Goal: Information Seeking & Learning: Learn about a topic

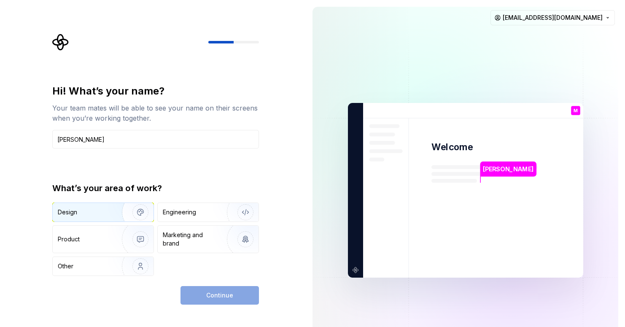
type input "[PERSON_NAME]"
click at [94, 208] on div "Design" at bounding box center [84, 212] width 53 height 8
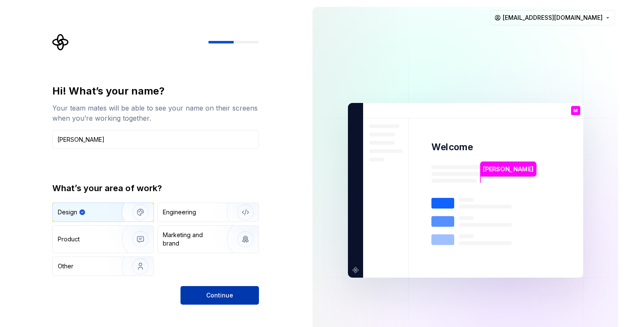
click at [221, 295] on span "Continue" at bounding box center [219, 295] width 27 height 8
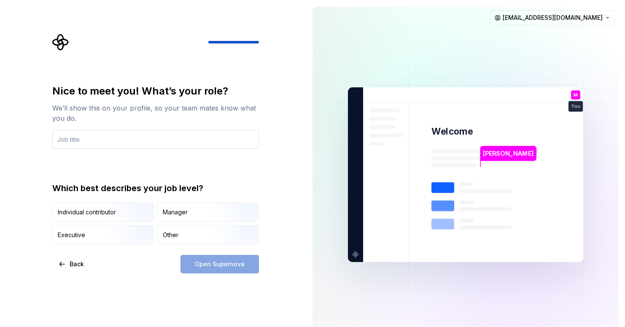
click at [168, 138] on input "text" at bounding box center [155, 139] width 207 height 19
type input "Interaction Designer"
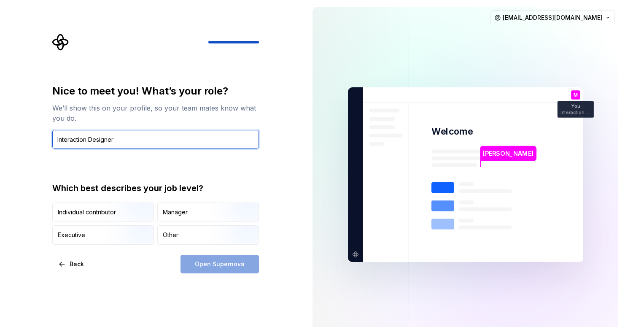
click at [170, 140] on input "Interaction Designer" at bounding box center [155, 139] width 207 height 19
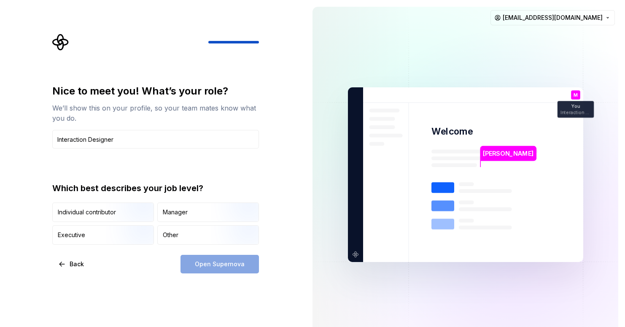
click at [139, 284] on div "Nice to meet you! What’s your role? We’ll show this on your profile, so your te…" at bounding box center [153, 174] width 306 height 349
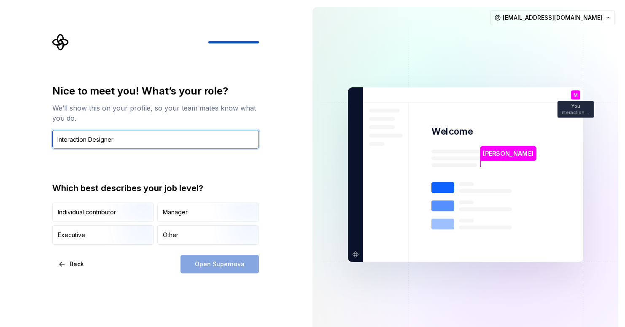
drag, startPoint x: 98, startPoint y: 134, endPoint x: 64, endPoint y: 131, distance: 34.2
click at [64, 131] on input "Interaction Designer" at bounding box center [155, 139] width 207 height 19
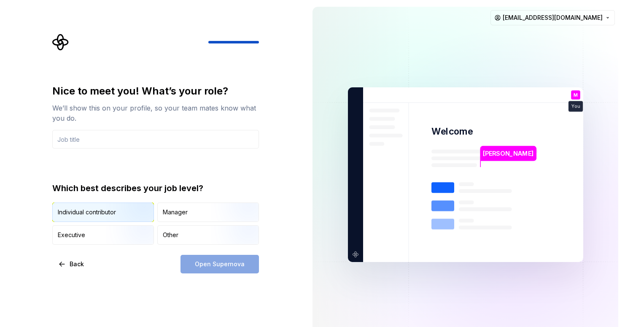
click at [130, 212] on img "button" at bounding box center [133, 222] width 54 height 56
click at [151, 142] on input "text" at bounding box center [155, 139] width 207 height 19
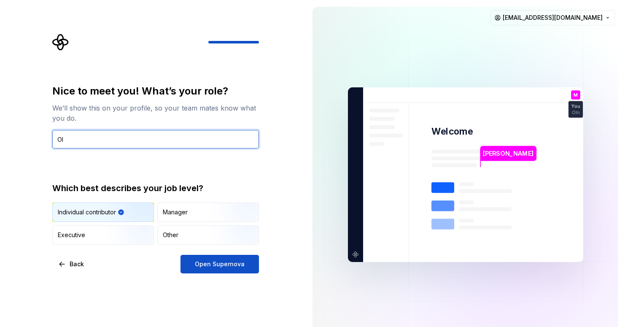
type input "O"
type input "Interaction Designer"
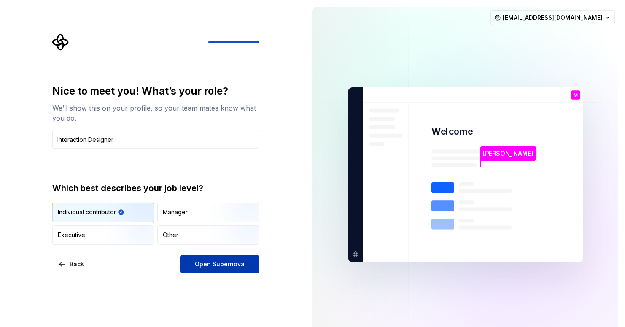
click at [226, 265] on span "Open Supernova" at bounding box center [220, 264] width 50 height 8
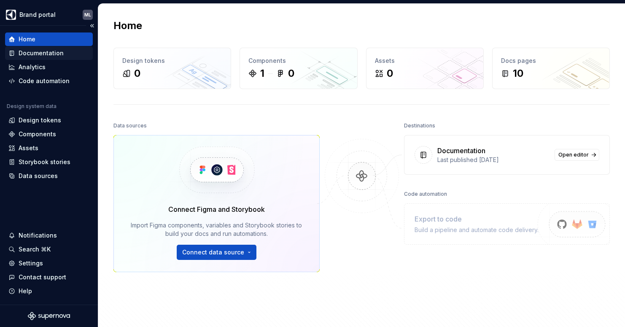
click at [41, 54] on div "Documentation" at bounding box center [41, 53] width 45 height 8
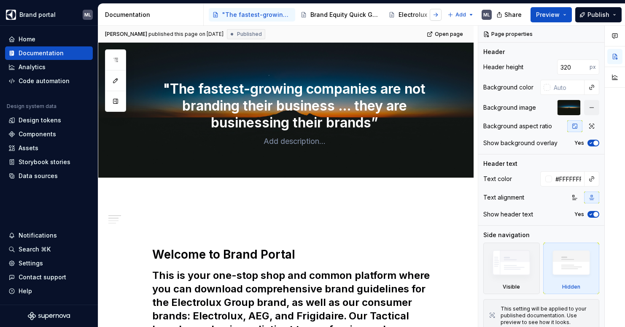
click at [437, 17] on button "button" at bounding box center [435, 15] width 12 height 12
click at [437, 16] on button "button" at bounding box center [435, 15] width 12 height 12
click at [215, 15] on button "button" at bounding box center [216, 15] width 12 height 12
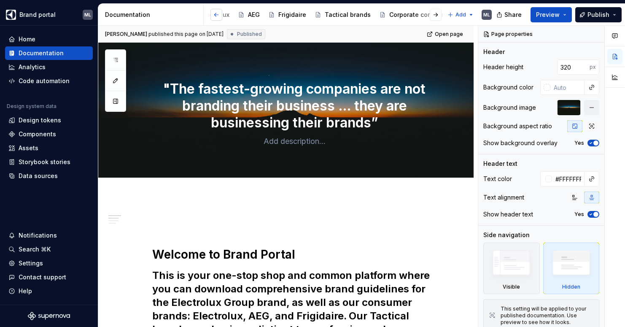
click at [215, 15] on button "button" at bounding box center [216, 15] width 12 height 12
click at [435, 15] on button "button" at bounding box center [435, 15] width 12 height 12
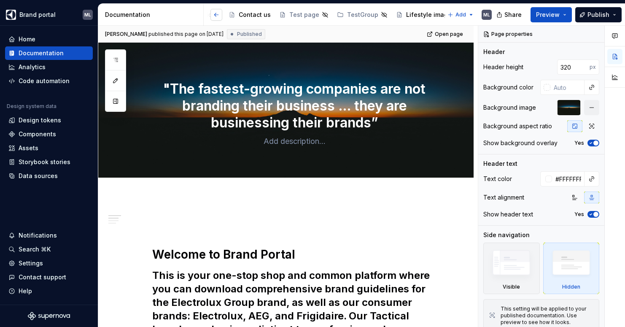
click at [217, 12] on button "button" at bounding box center [216, 15] width 12 height 12
click at [217, 13] on button "button" at bounding box center [216, 15] width 12 height 12
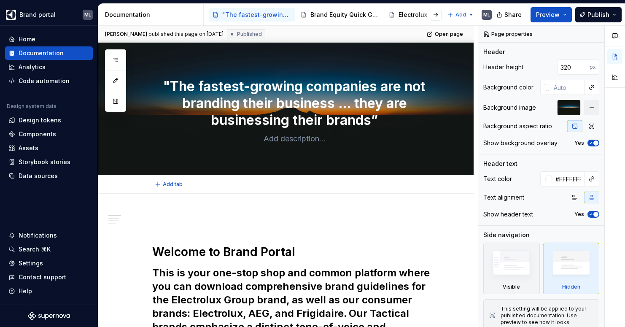
scroll to position [0, 0]
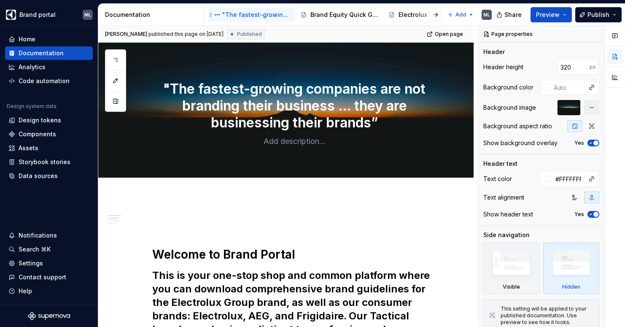
click at [249, 16] on div ""The fastest-growing companies are not branding their business … they are busin…" at bounding box center [257, 15] width 70 height 8
click at [319, 13] on div "Brand Equity Quick Guides" at bounding box center [345, 15] width 70 height 8
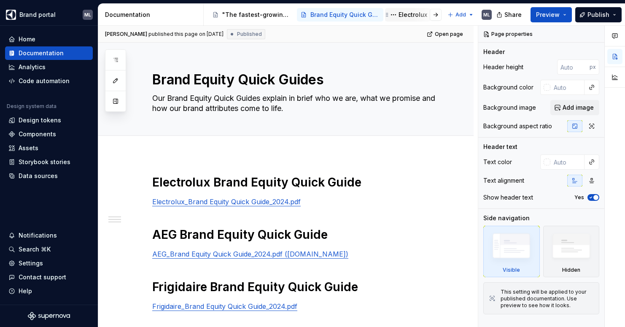
click at [402, 14] on div "Electrolux" at bounding box center [412, 15] width 29 height 8
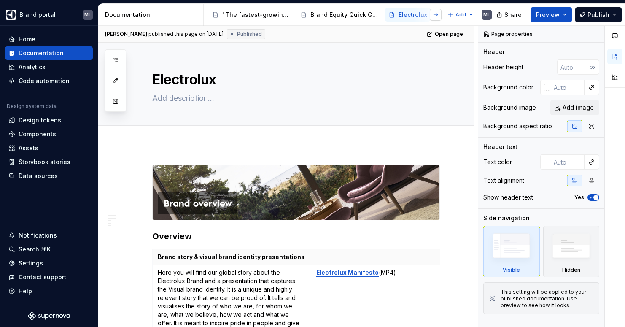
click at [435, 17] on button "button" at bounding box center [435, 15] width 12 height 12
click at [441, 15] on button "button" at bounding box center [435, 15] width 12 height 12
click at [408, 17] on div "Lifestyle images" at bounding box center [430, 15] width 49 height 8
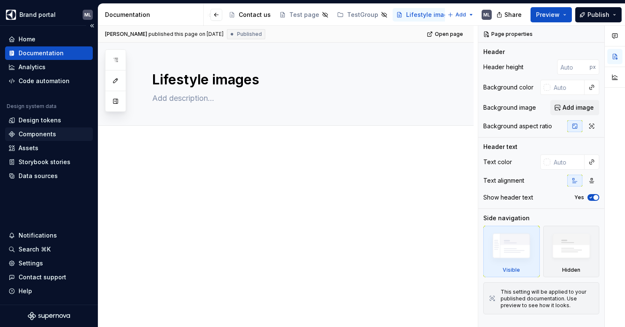
click at [42, 134] on div "Components" at bounding box center [38, 134] width 38 height 8
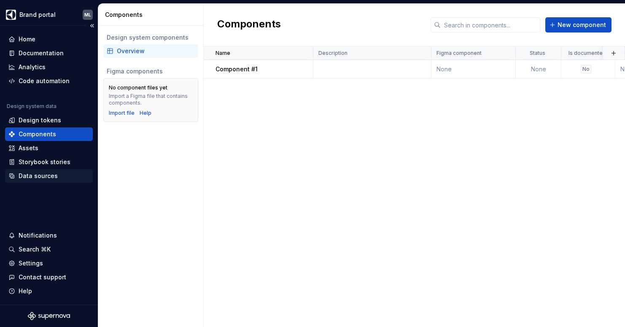
click at [33, 176] on div "Data sources" at bounding box center [38, 176] width 39 height 8
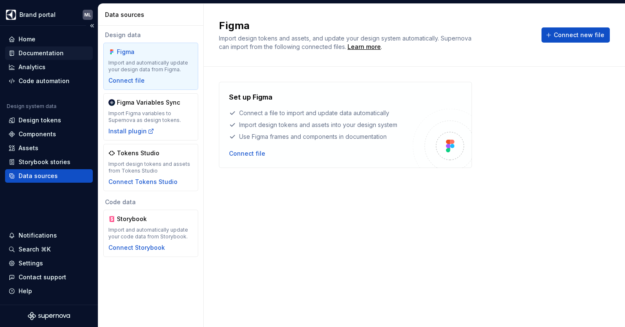
click at [36, 51] on div "Documentation" at bounding box center [41, 53] width 45 height 8
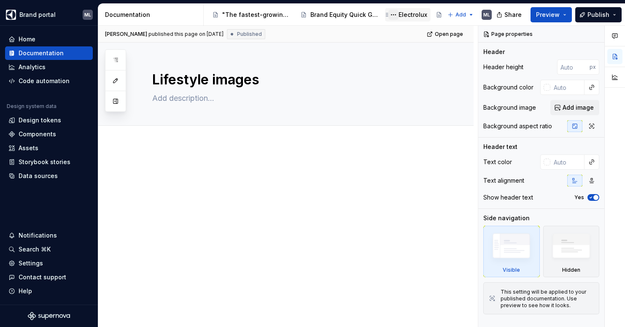
click at [398, 15] on button "Page tree" at bounding box center [393, 15] width 10 height 10
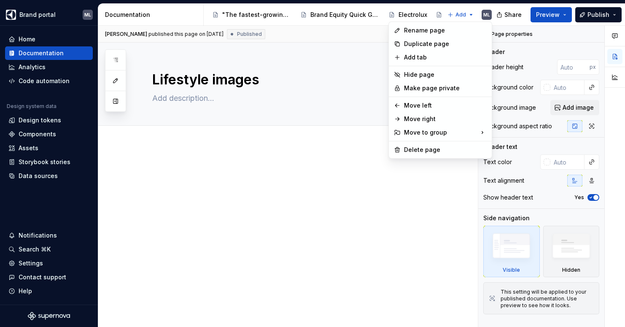
click at [413, 14] on html "Brand portal ML Home Documentation Analytics Code automation Design system data…" at bounding box center [312, 163] width 625 height 327
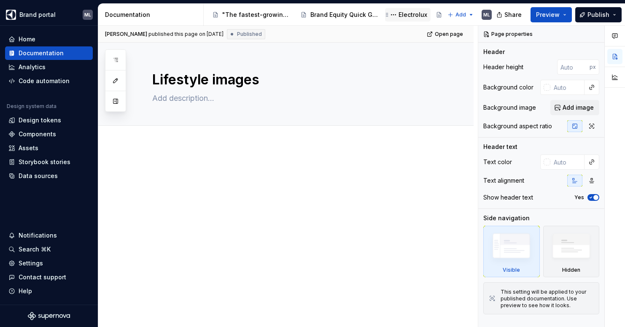
click at [410, 14] on div "Electrolux" at bounding box center [412, 15] width 29 height 8
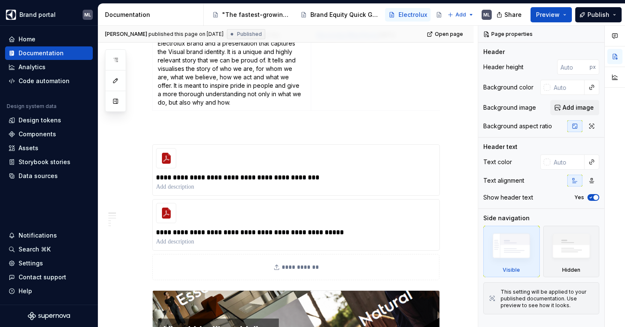
scroll to position [239, 0]
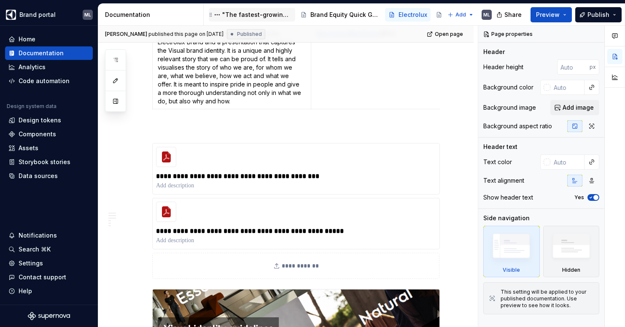
click at [244, 11] on div ""The fastest-growing companies are not branding their business … they are busin…" at bounding box center [257, 15] width 70 height 8
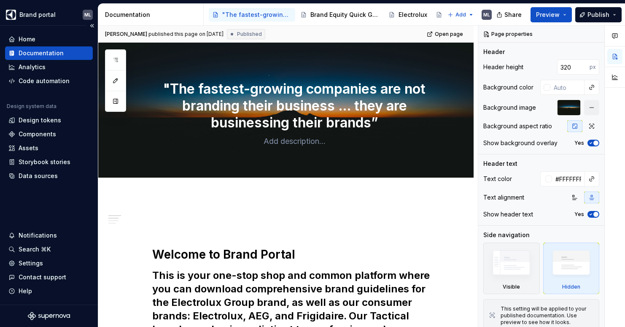
click at [39, 52] on div "Documentation" at bounding box center [41, 53] width 45 height 8
click at [336, 14] on div "Brand Equity Quick Guides" at bounding box center [345, 15] width 70 height 8
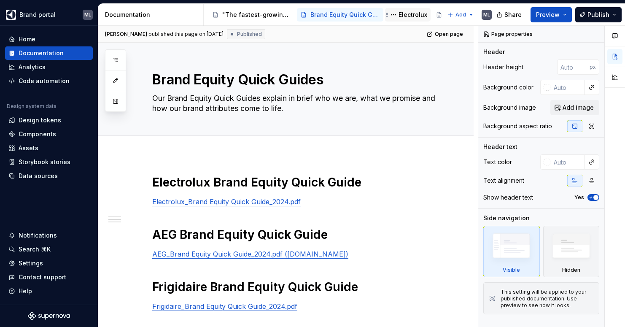
click at [406, 13] on div "Electrolux" at bounding box center [412, 15] width 29 height 8
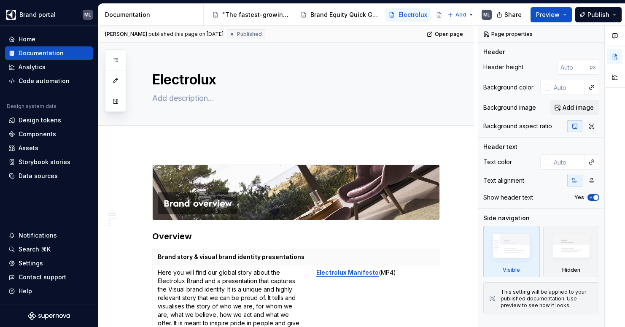
drag, startPoint x: 429, startPoint y: 22, endPoint x: 390, endPoint y: 23, distance: 39.6
click at [390, 23] on div ""The fastest-growing companies are not branding their business … they are busin…" at bounding box center [326, 14] width 234 height 17
click at [376, 17] on div "Tactical brands" at bounding box center [393, 15] width 46 height 8
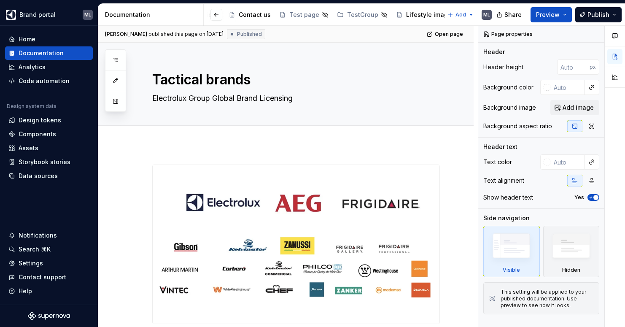
click at [131, 13] on div "Documentation" at bounding box center [152, 15] width 95 height 8
click at [32, 69] on div "Analytics" at bounding box center [32, 67] width 27 height 8
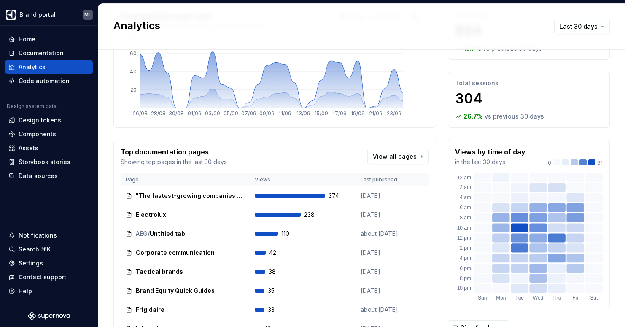
scroll to position [131, 0]
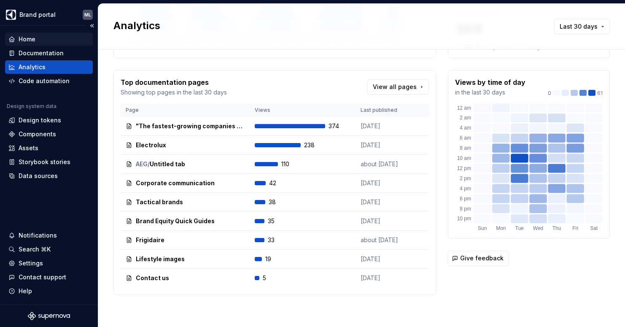
click at [39, 38] on div "Home" at bounding box center [48, 39] width 81 height 8
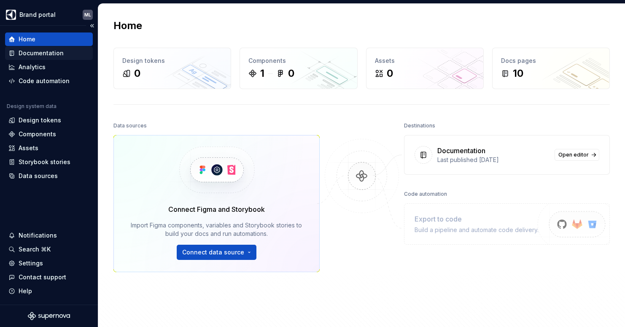
click at [64, 54] on div "Documentation" at bounding box center [48, 53] width 81 height 8
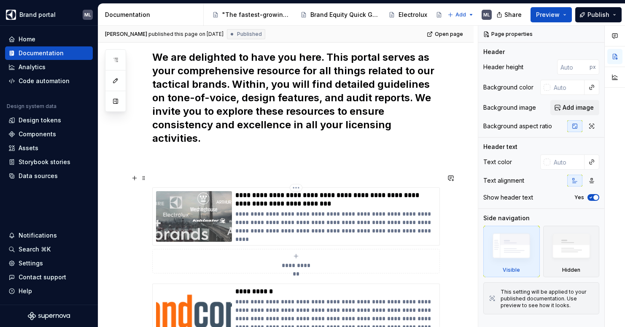
scroll to position [290, 0]
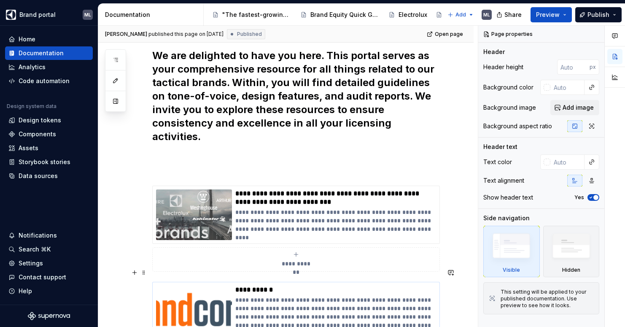
type textarea "*"
